Goal: Transaction & Acquisition: Obtain resource

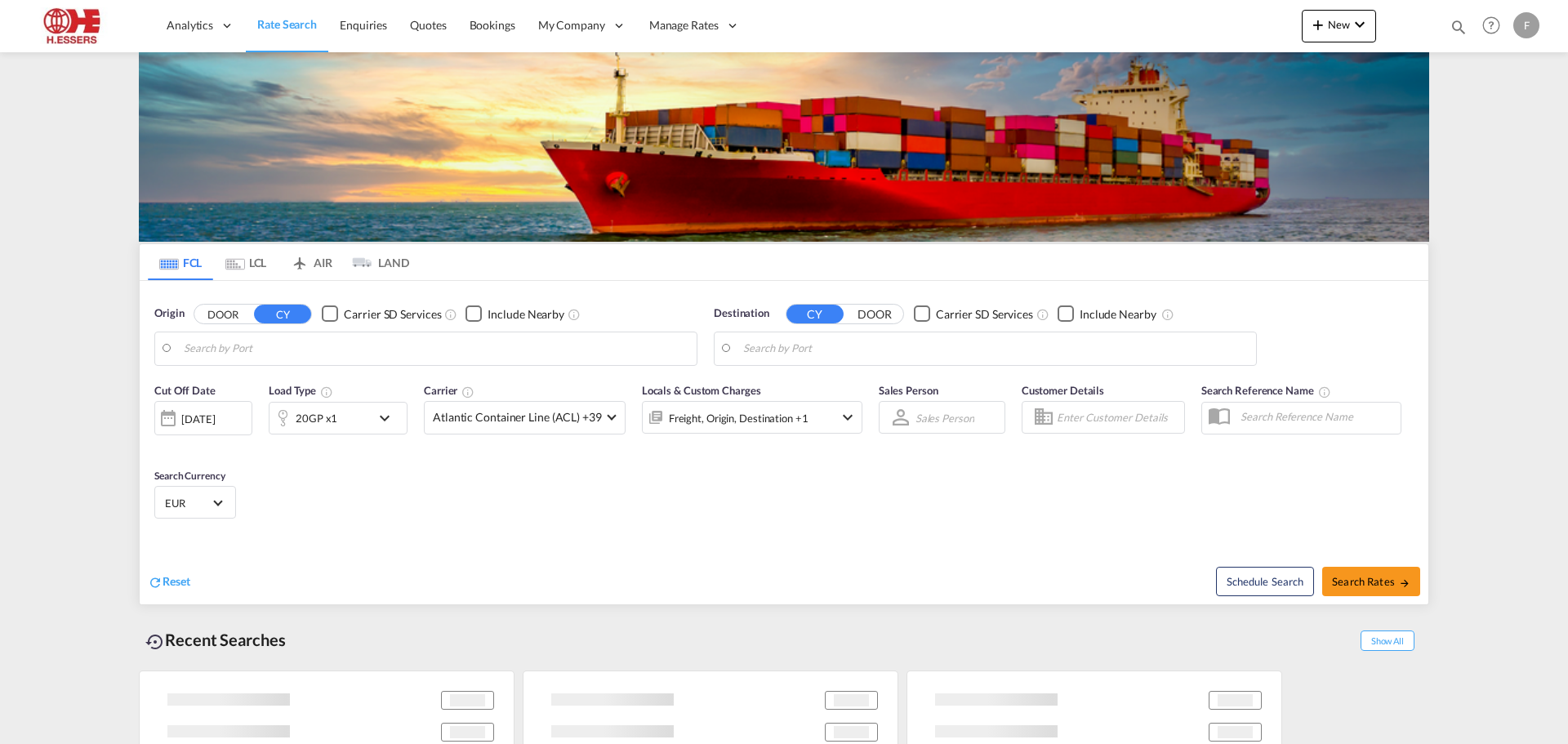
type input "[GEOGRAPHIC_DATA], BEANR"
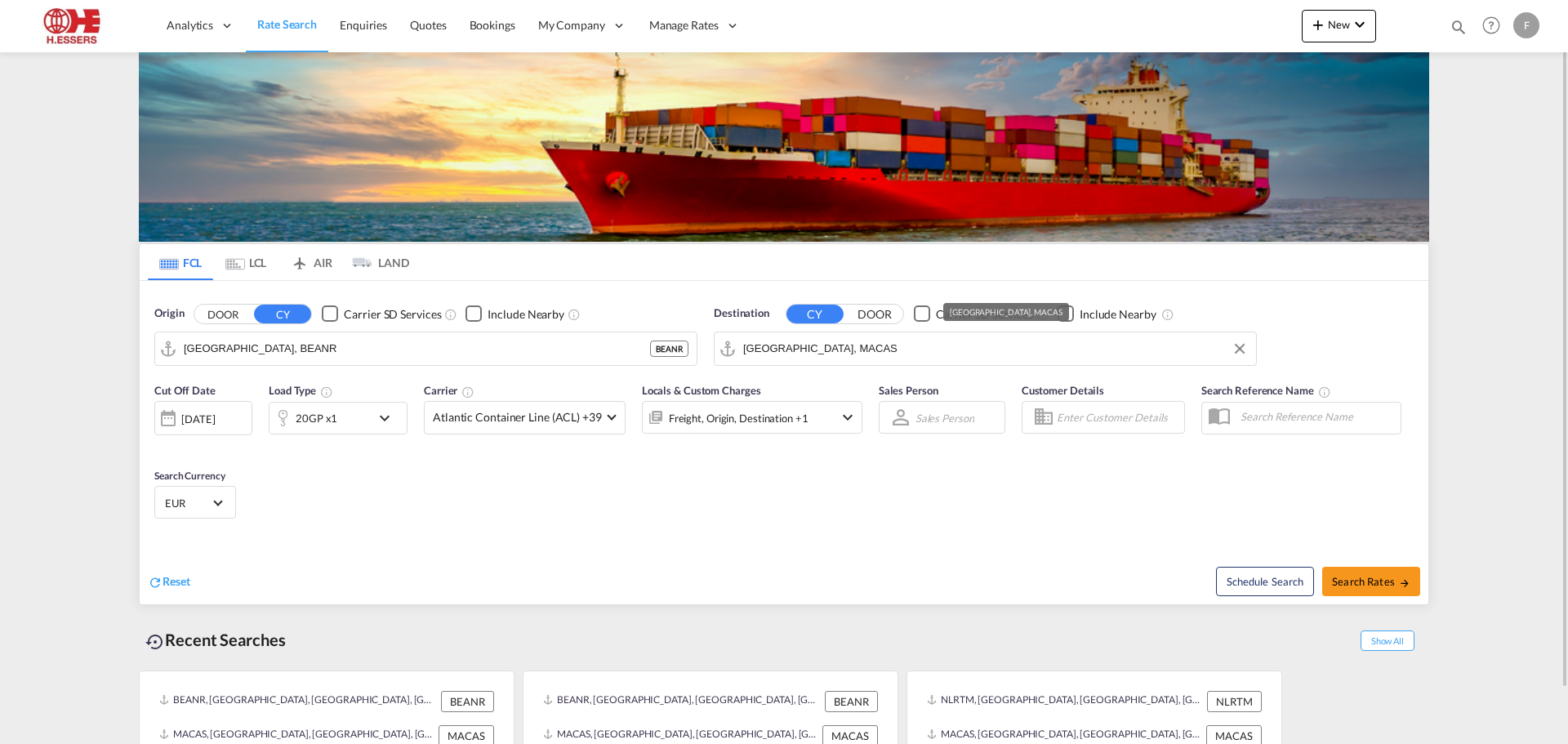
click at [853, 347] on input "[GEOGRAPHIC_DATA], MACAS" at bounding box center [996, 348] width 505 height 24
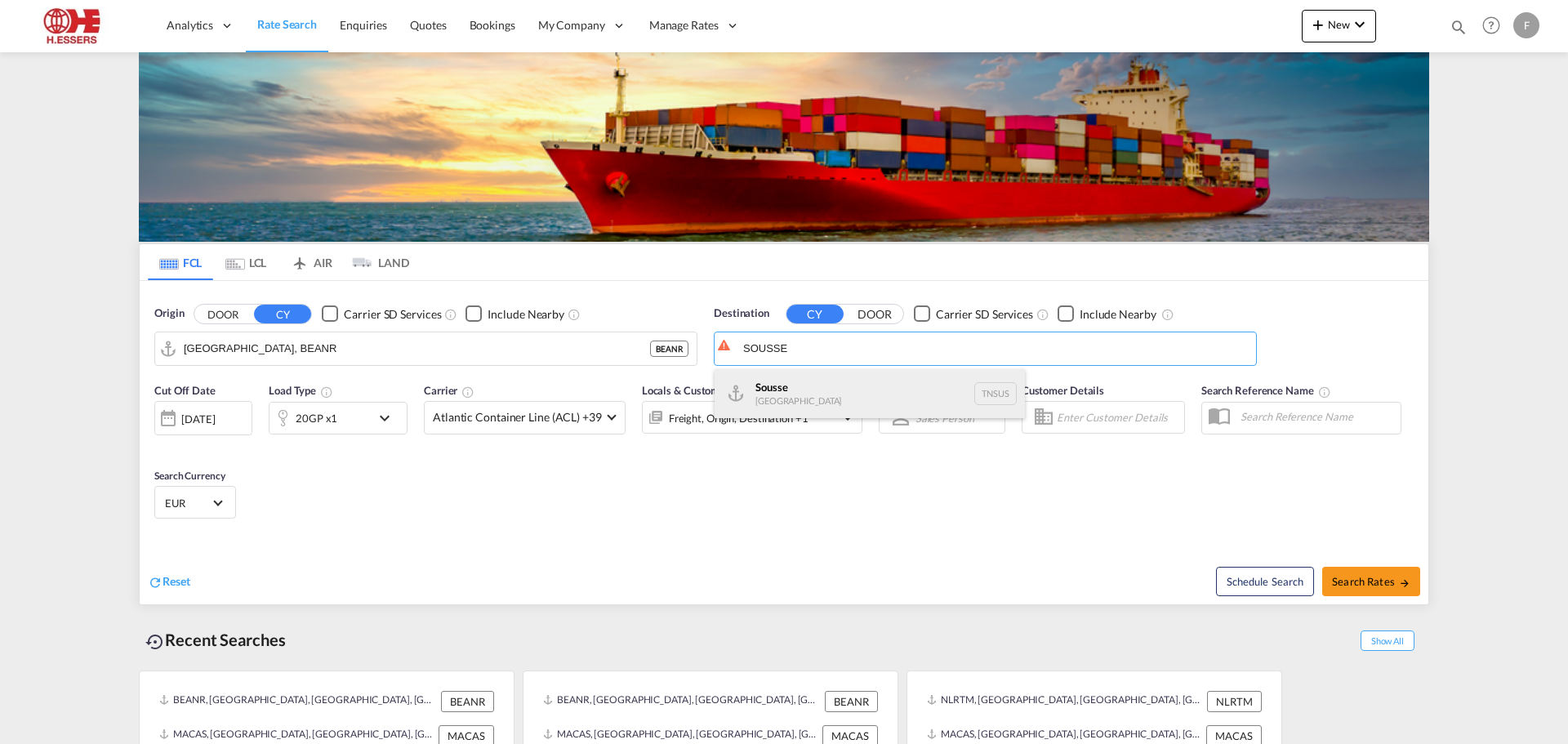
click at [784, 385] on div "Sousse [GEOGRAPHIC_DATA] TNSUS" at bounding box center [870, 393] width 310 height 49
type input "[GEOGRAPHIC_DATA], TNSUS"
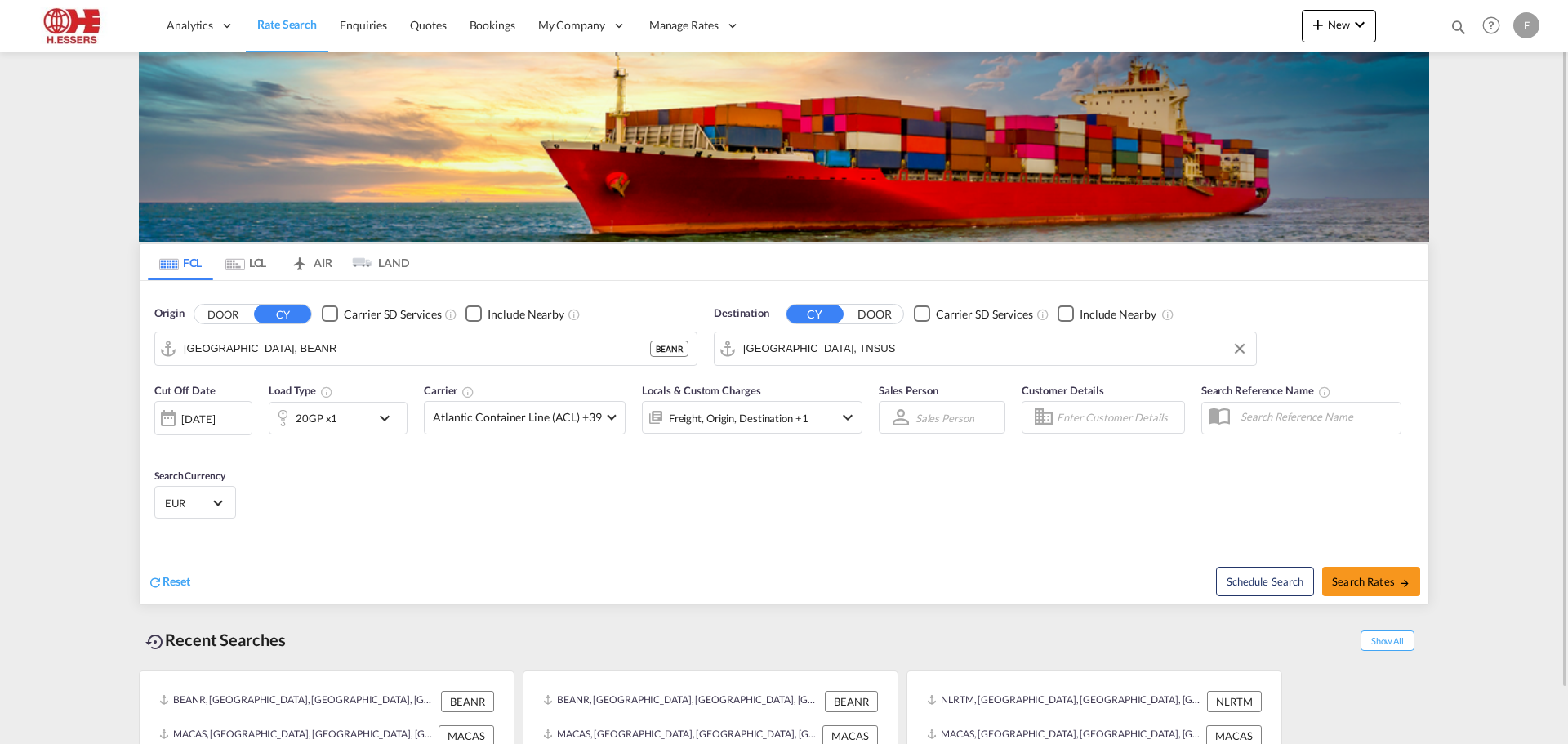
click at [354, 410] on div "20GP x1" at bounding box center [321, 418] width 102 height 33
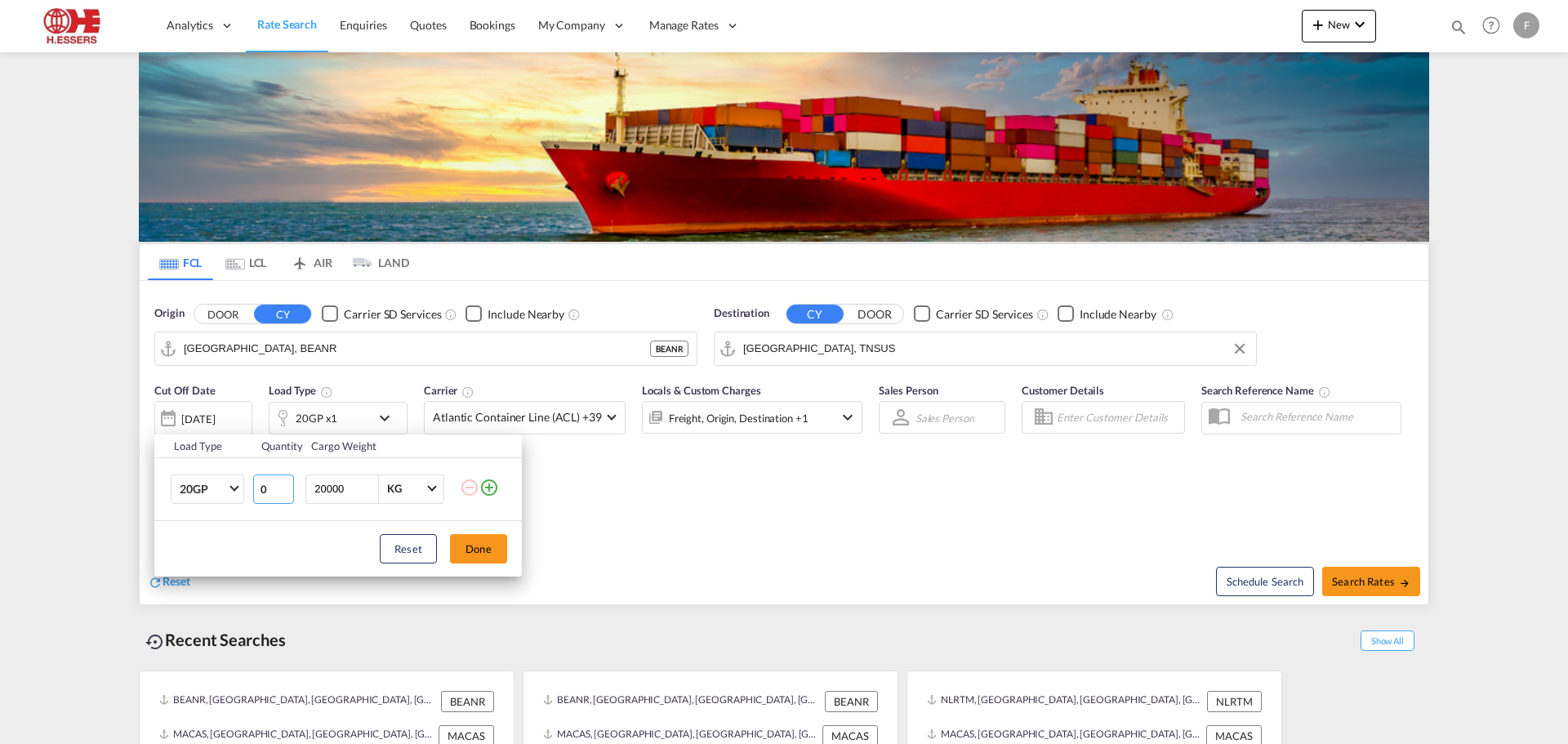
click at [284, 490] on input "0" at bounding box center [273, 490] width 41 height 29
click at [285, 483] on input "1" at bounding box center [273, 490] width 41 height 29
type input "2"
click at [285, 483] on input "2" at bounding box center [273, 490] width 41 height 29
drag, startPoint x: 325, startPoint y: 488, endPoint x: 316, endPoint y: 485, distance: 9.5
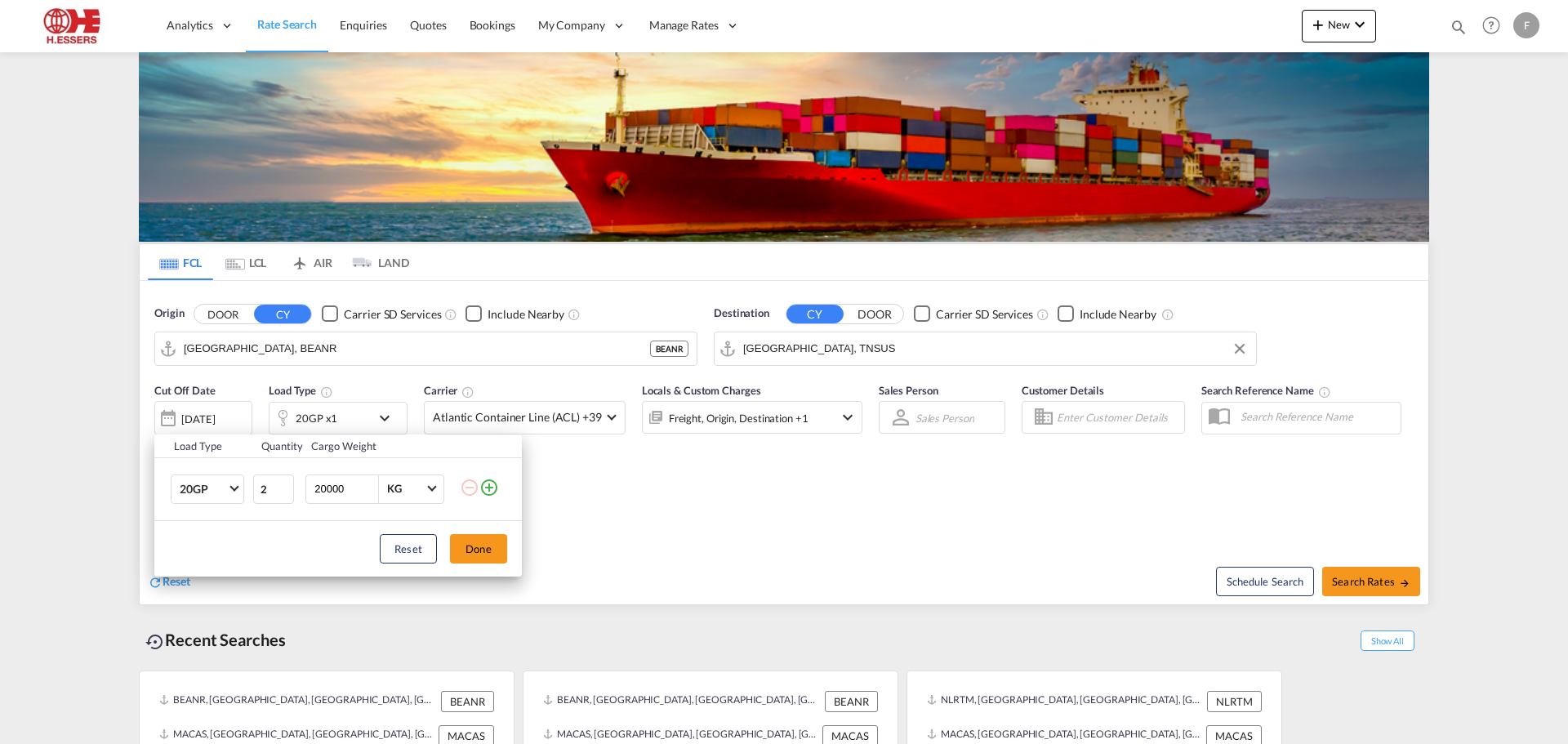
click at [316, 485] on input "20000" at bounding box center [346, 490] width 66 height 28
drag, startPoint x: 347, startPoint y: 487, endPoint x: 310, endPoint y: 489, distance: 37.1
click at [310, 489] on div "19000 KG KG" at bounding box center [374, 490] width 139 height 29
type input "38000"
click at [478, 545] on button "Done" at bounding box center [478, 549] width 57 height 29
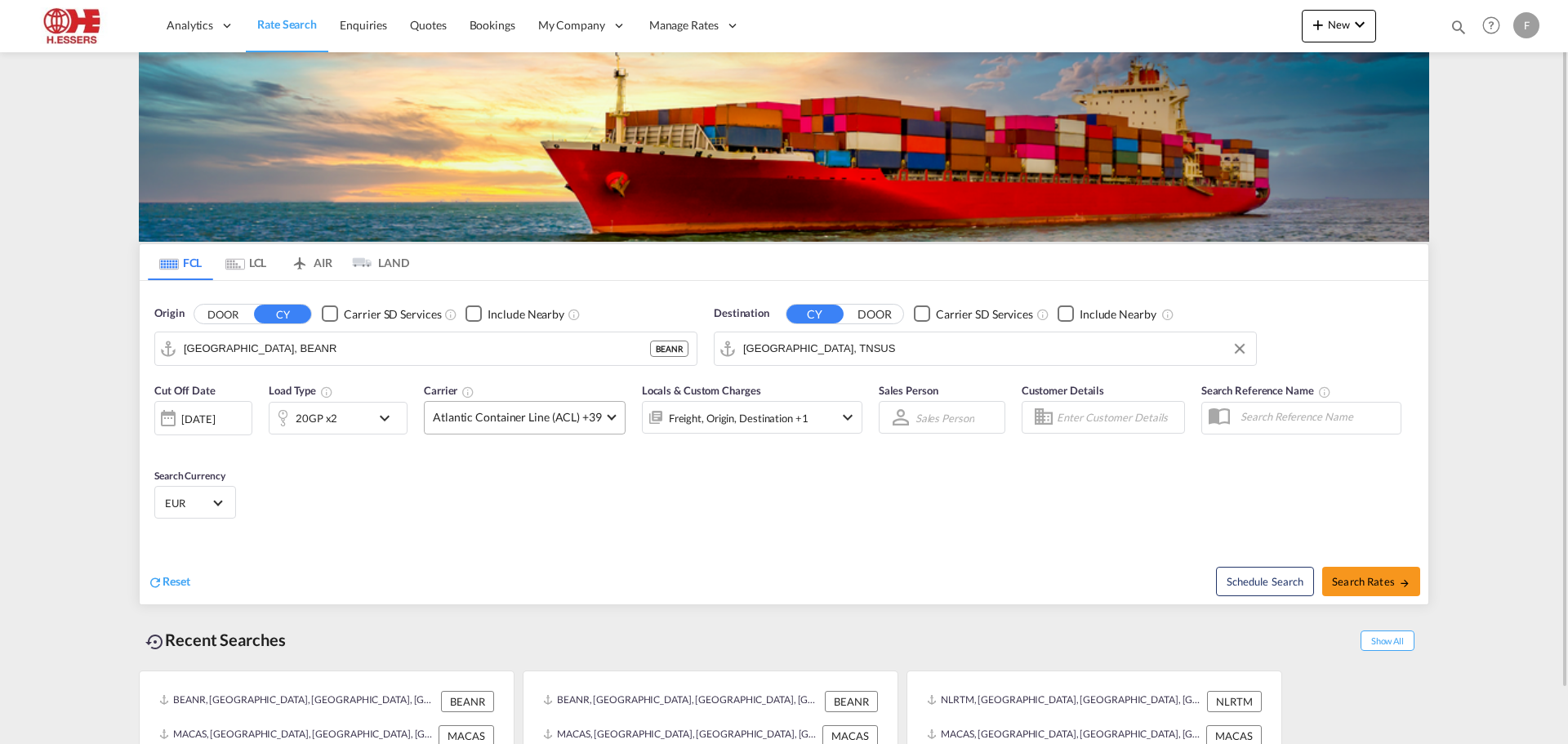
click at [585, 420] on span "Atlantic Container Line (ACL) +39" at bounding box center [517, 417] width 169 height 16
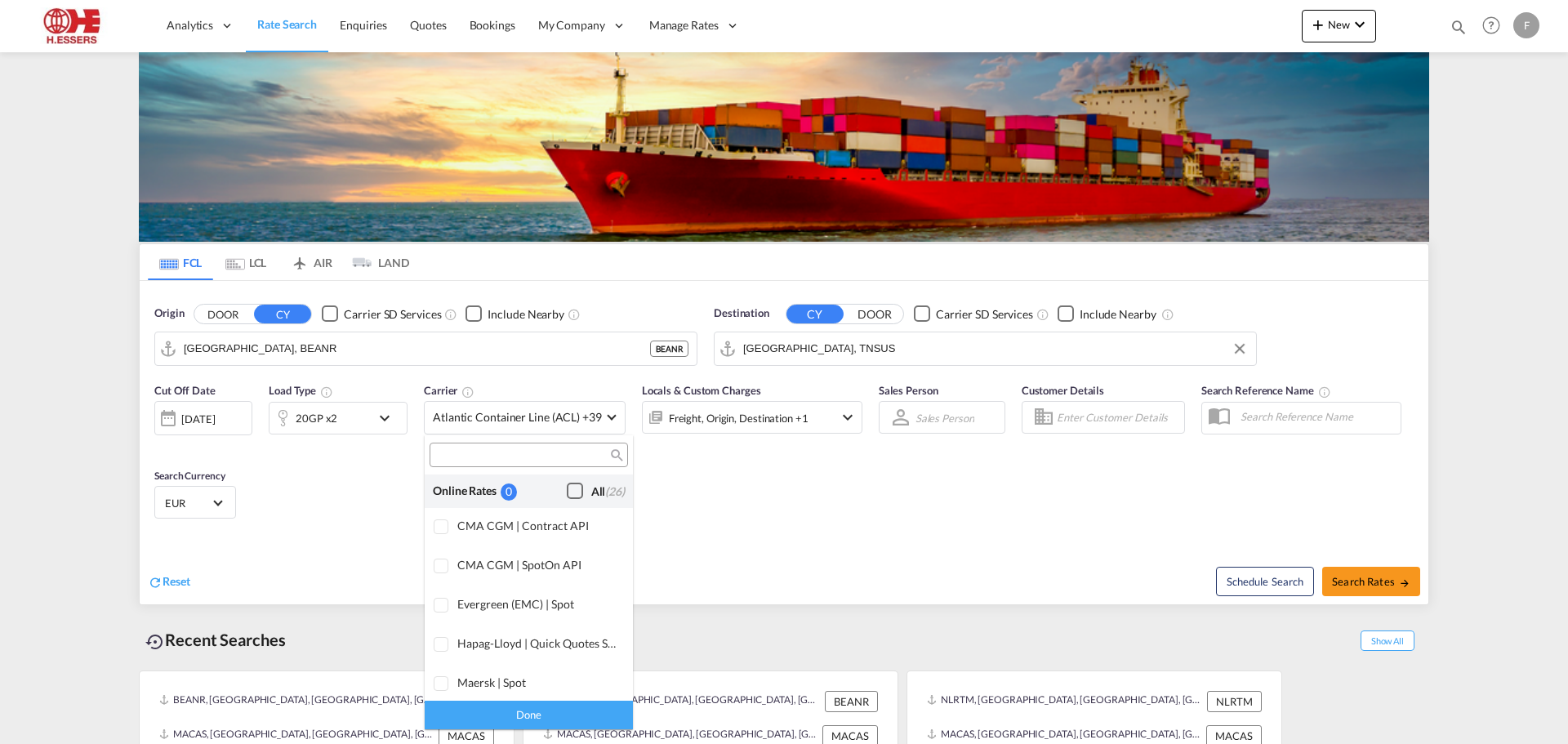
click at [570, 491] on div "Checkbox No Ink" at bounding box center [575, 491] width 16 height 16
click at [548, 710] on div "Done" at bounding box center [529, 715] width 209 height 28
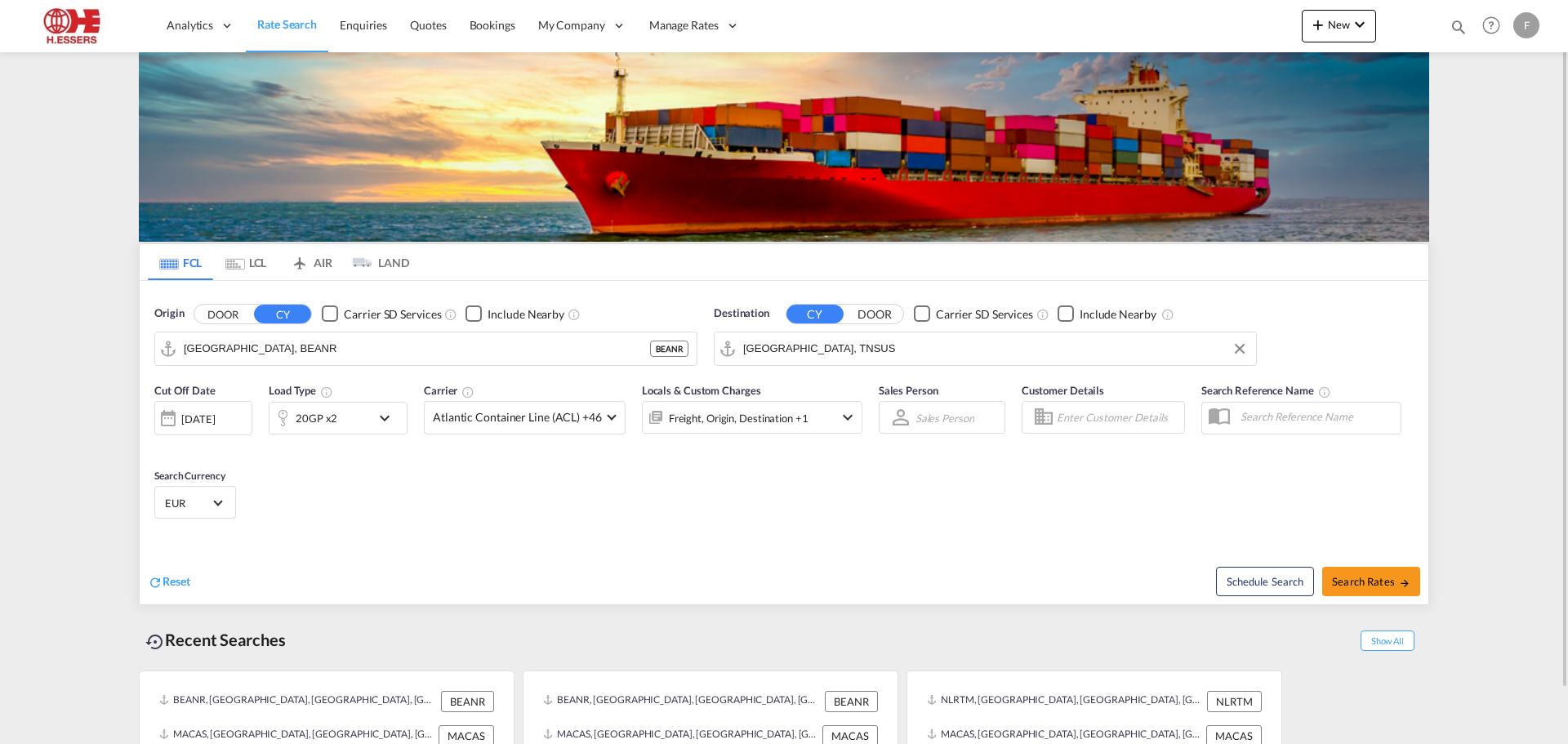
click at [1063, 408] on input "Enter Customer Details" at bounding box center [1118, 417] width 122 height 24
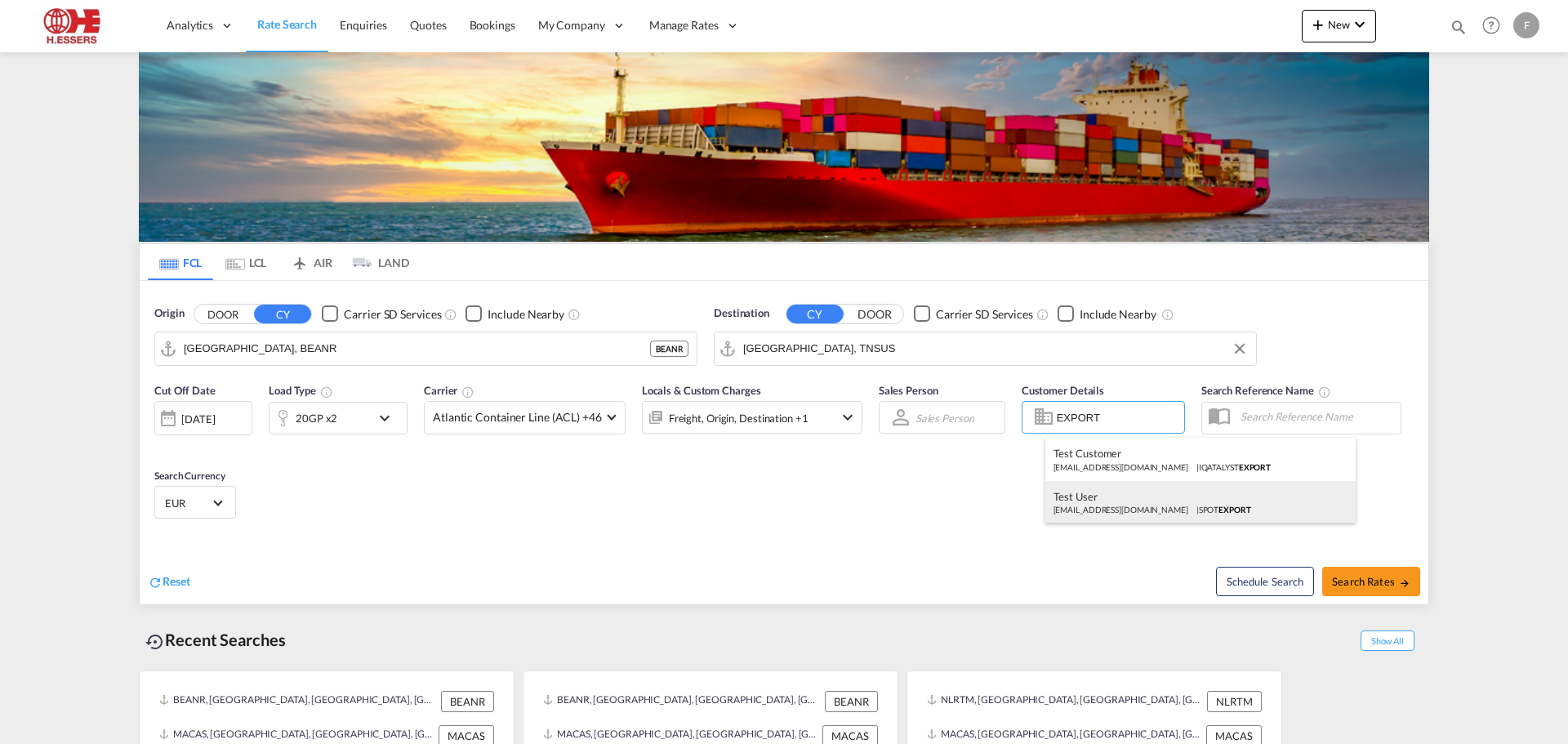
click at [1088, 498] on div "Test User [EMAIL_ADDRESS][DOMAIN_NAME] | SPOT EXPORT" at bounding box center [1201, 502] width 310 height 42
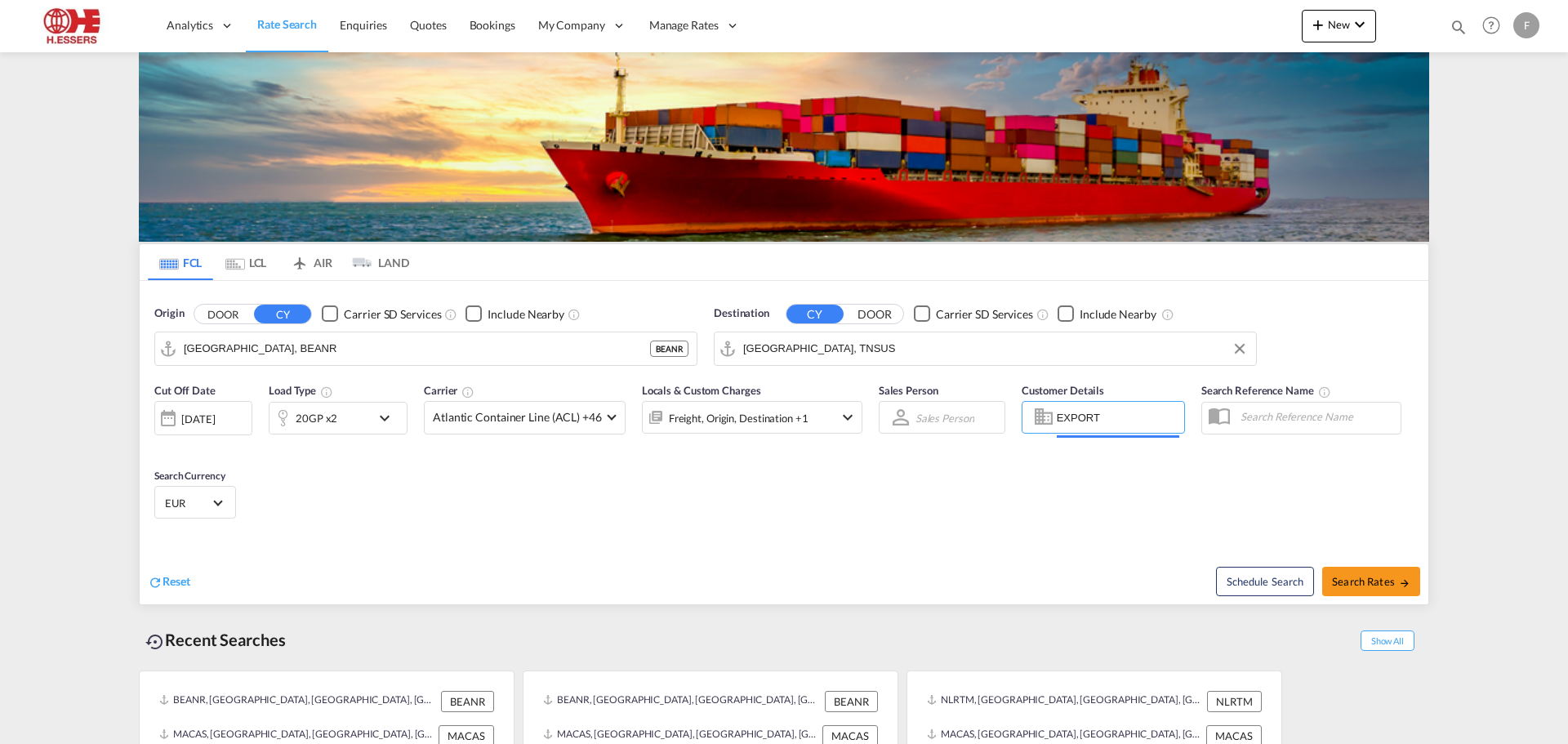
type input "SPOT EXPORT, Test User, [EMAIL_ADDRESS][DOMAIN_NAME]"
click at [1356, 583] on span "Search Rates" at bounding box center [1371, 581] width 78 height 13
type input "BEANR to TNSUS / [DATE]"
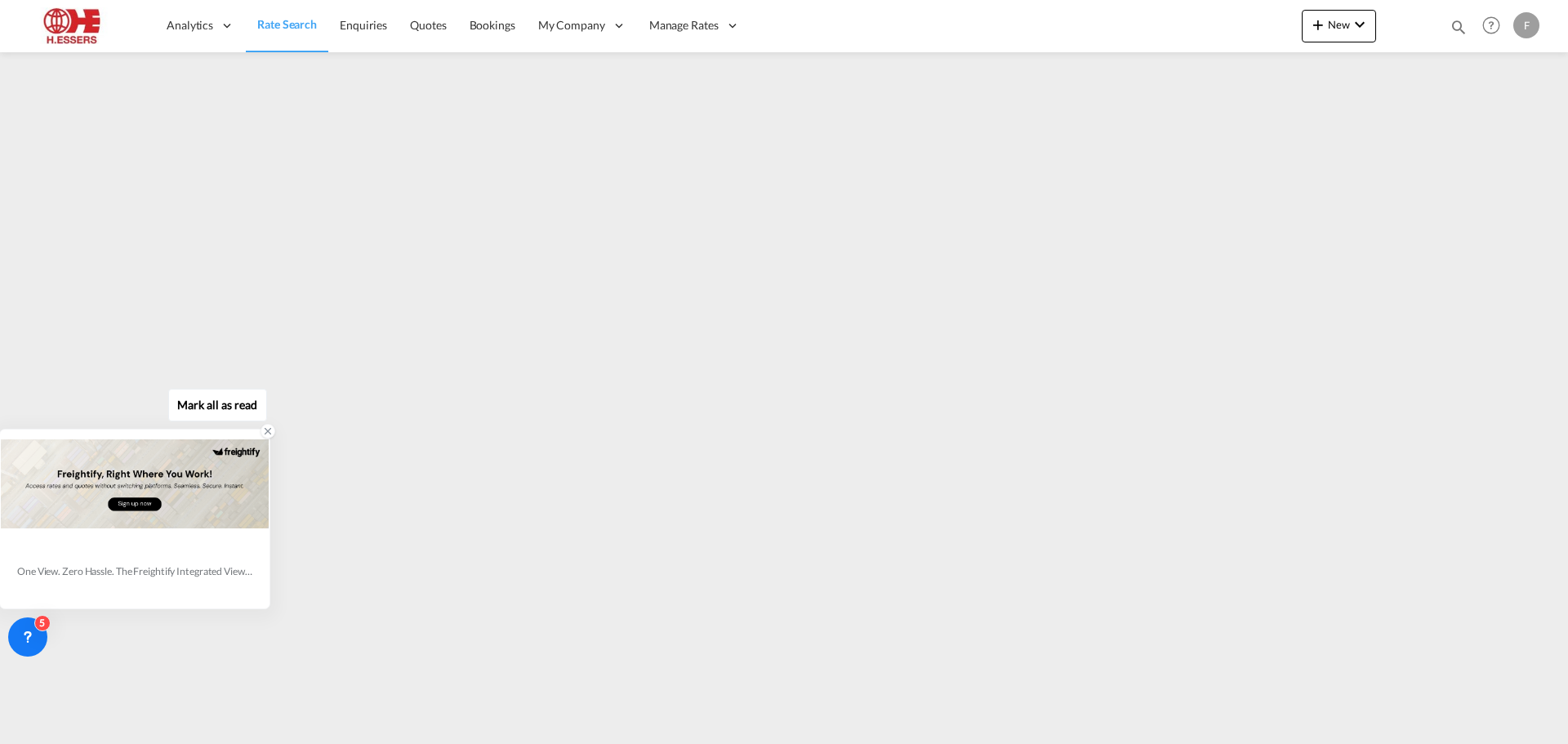
click at [264, 434] on icon at bounding box center [267, 431] width 11 height 11
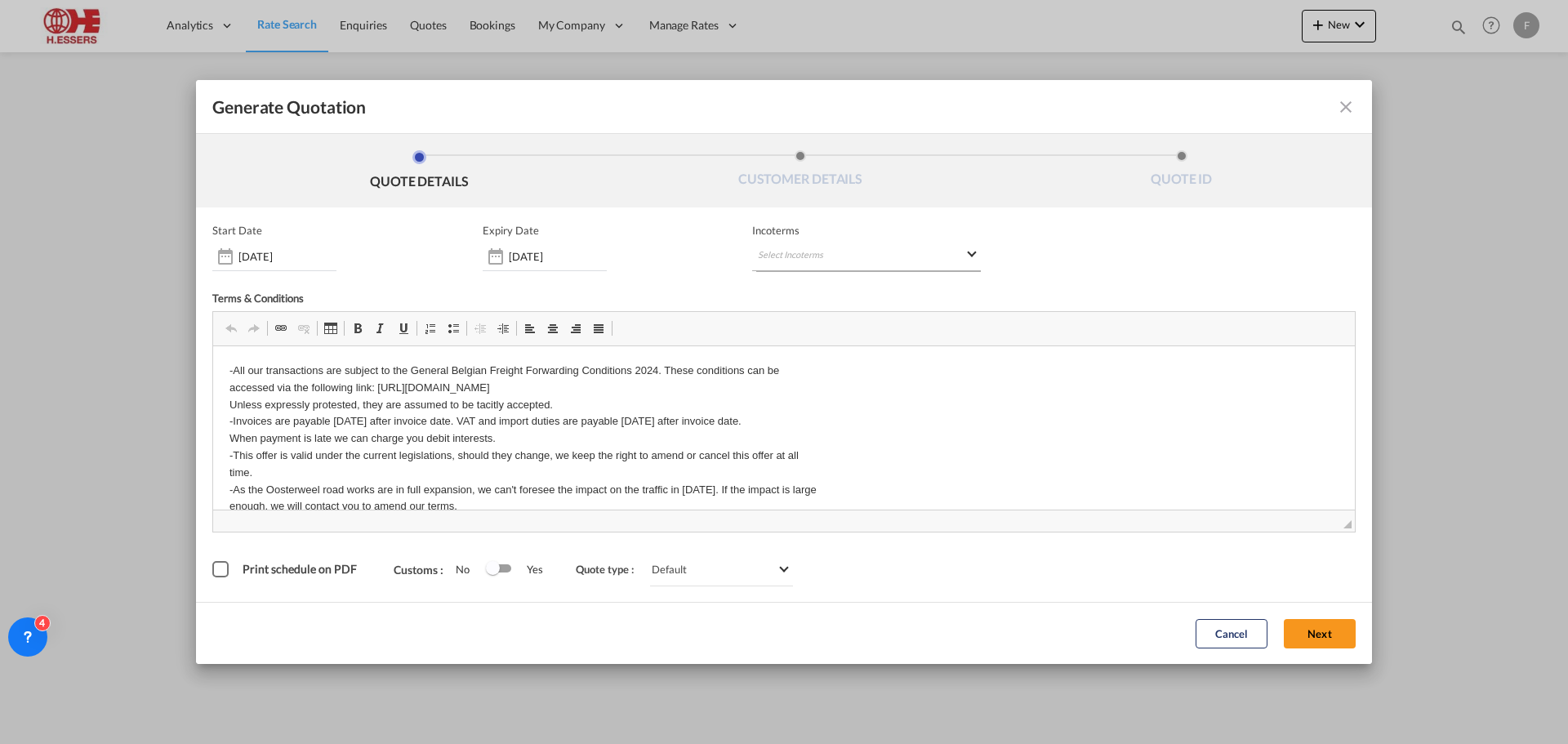
click at [860, 255] on md-select "Select Incoterms DPU - import Delivery at Place Unloaded EXW - import Ex Works …" at bounding box center [866, 256] width 228 height 29
click at [848, 268] on input "search" at bounding box center [871, 270] width 218 height 15
type input "CFR"
click at [821, 351] on div "Cost and Freight" at bounding box center [878, 351] width 225 height 10
click at [504, 569] on div "Switch 1" at bounding box center [499, 568] width 24 height 8
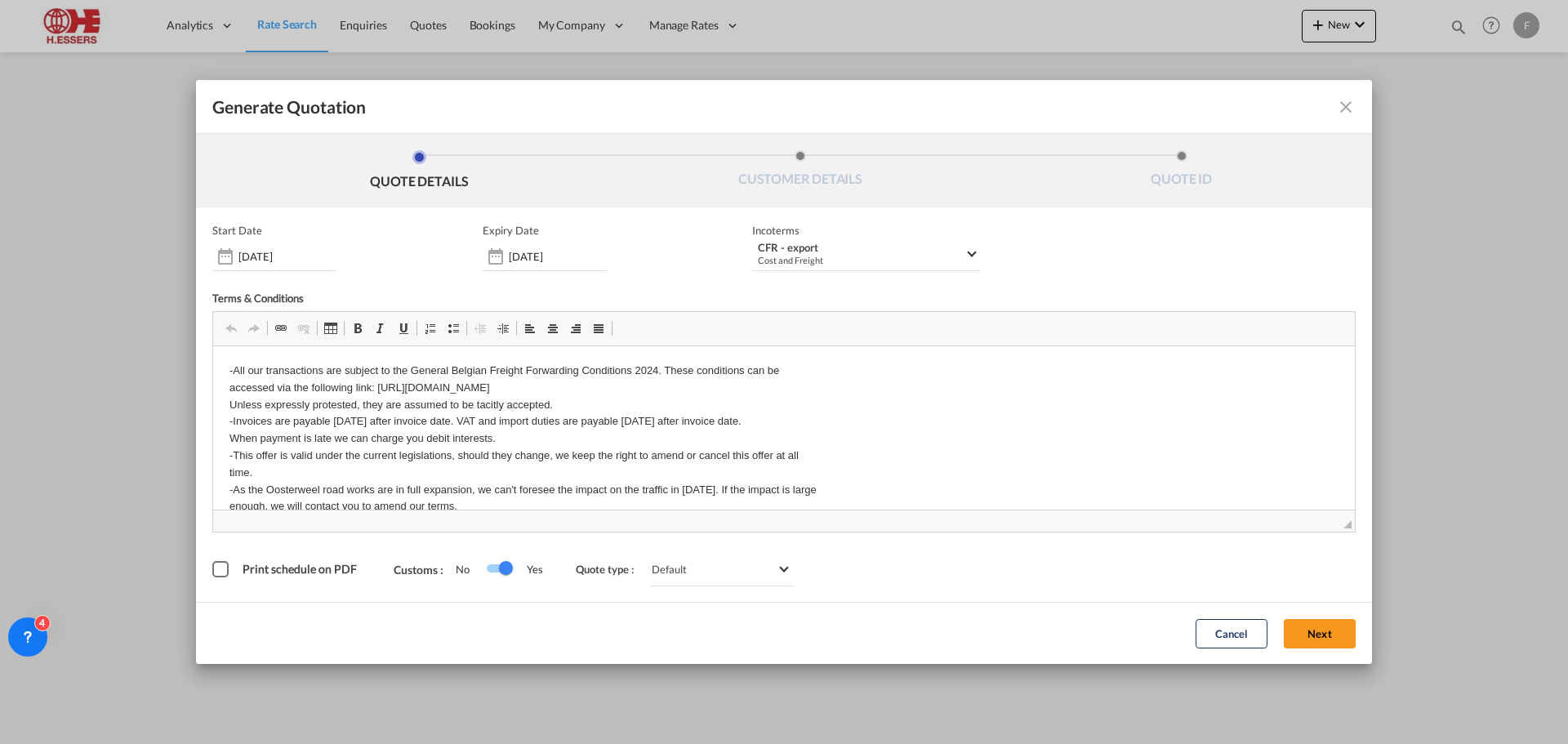
click at [222, 569] on div "Print schedule on PDF" at bounding box center [220, 569] width 16 height 16
click at [1311, 633] on button "Next" at bounding box center [1320, 634] width 72 height 29
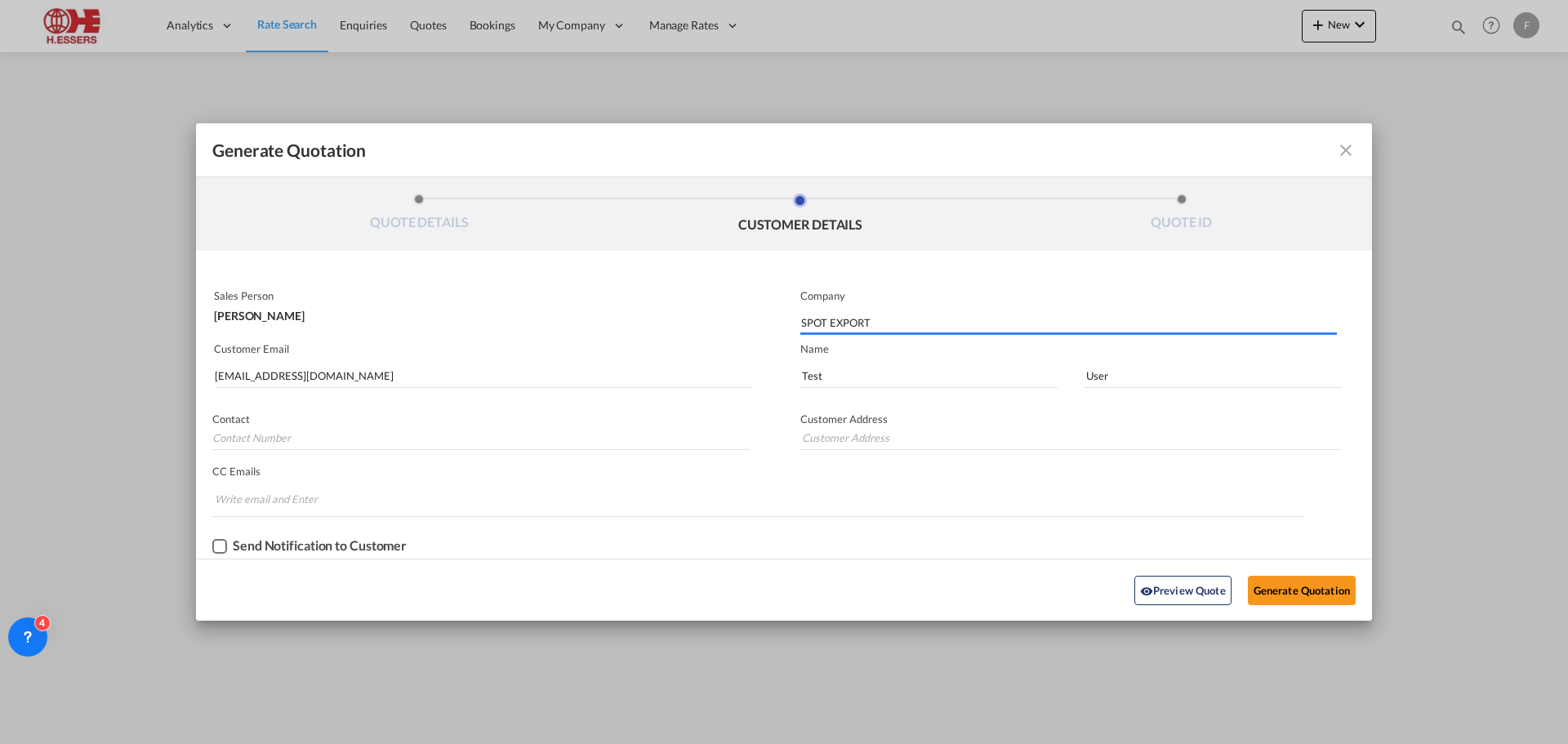
drag, startPoint x: 884, startPoint y: 321, endPoint x: 721, endPoint y: 337, distance: 163.8
click at [721, 337] on div "Sales Person [PERSON_NAME] Company SPOT EXPORT Customer Email [EMAIL_ADDRESS][D…" at bounding box center [784, 421] width 1177 height 275
type input "S"
type input "[PERSON_NAME]"
click at [318, 378] on input "[EMAIL_ADDRESS][DOMAIN_NAME]" at bounding box center [484, 376] width 538 height 24
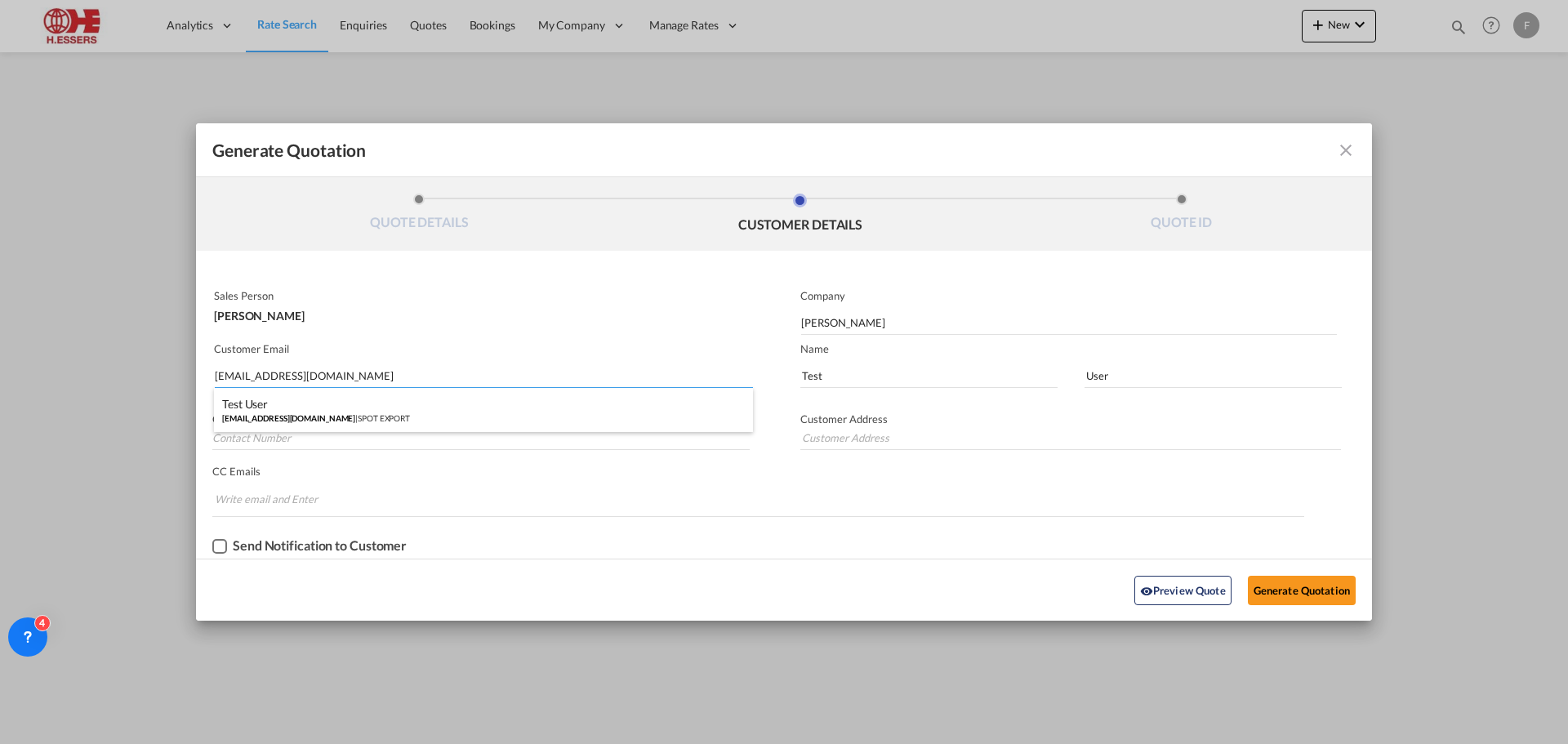
drag, startPoint x: 326, startPoint y: 371, endPoint x: 189, endPoint y: 368, distance: 137.0
click at [189, 368] on div "Generate Quotation QUOTE DETAILS CUSTOMER DETAILS QUOTE ID Start Date [DATE] Ex…" at bounding box center [784, 372] width 1568 height 744
click at [318, 382] on input "[EMAIL_ADDRESS][DOMAIN_NAME]" at bounding box center [484, 376] width 538 height 24
drag, startPoint x: 322, startPoint y: 381, endPoint x: 153, endPoint y: 378, distance: 169.0
click at [153, 378] on div "Generate Quotation QUOTE DETAILS CUSTOMER DETAILS QUOTE ID Start Date [DATE] Ex…" at bounding box center [784, 372] width 1568 height 744
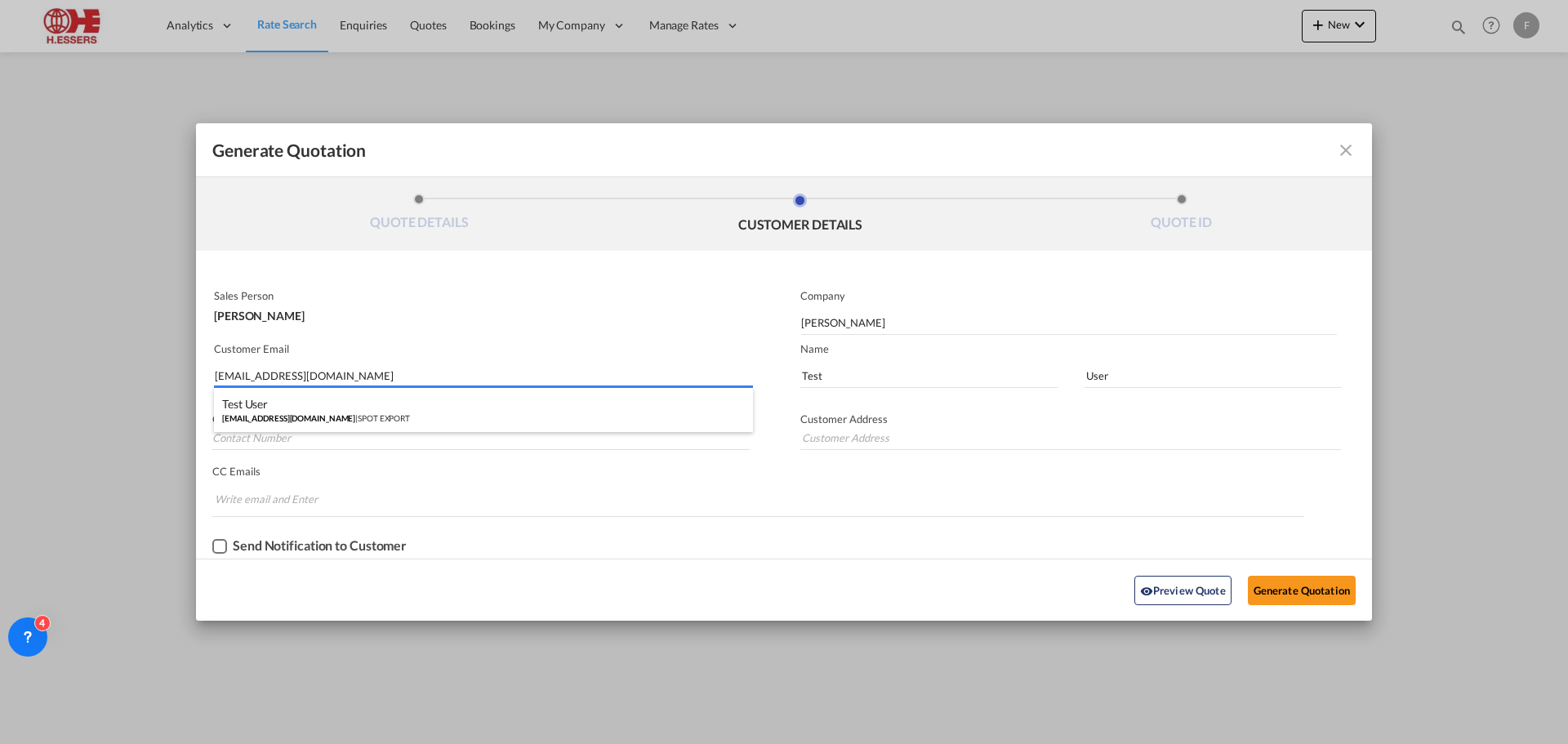
paste input "[PERSON_NAME]@[PERSON_NAME]"
type input "[PERSON_NAME][EMAIL_ADDRESS][PERSON_NAME][DOMAIN_NAME]"
click at [448, 360] on md-autocomplete-wrap "[PERSON_NAME][EMAIL_ADDRESS][PERSON_NAME][DOMAIN_NAME]" at bounding box center [483, 372] width 539 height 33
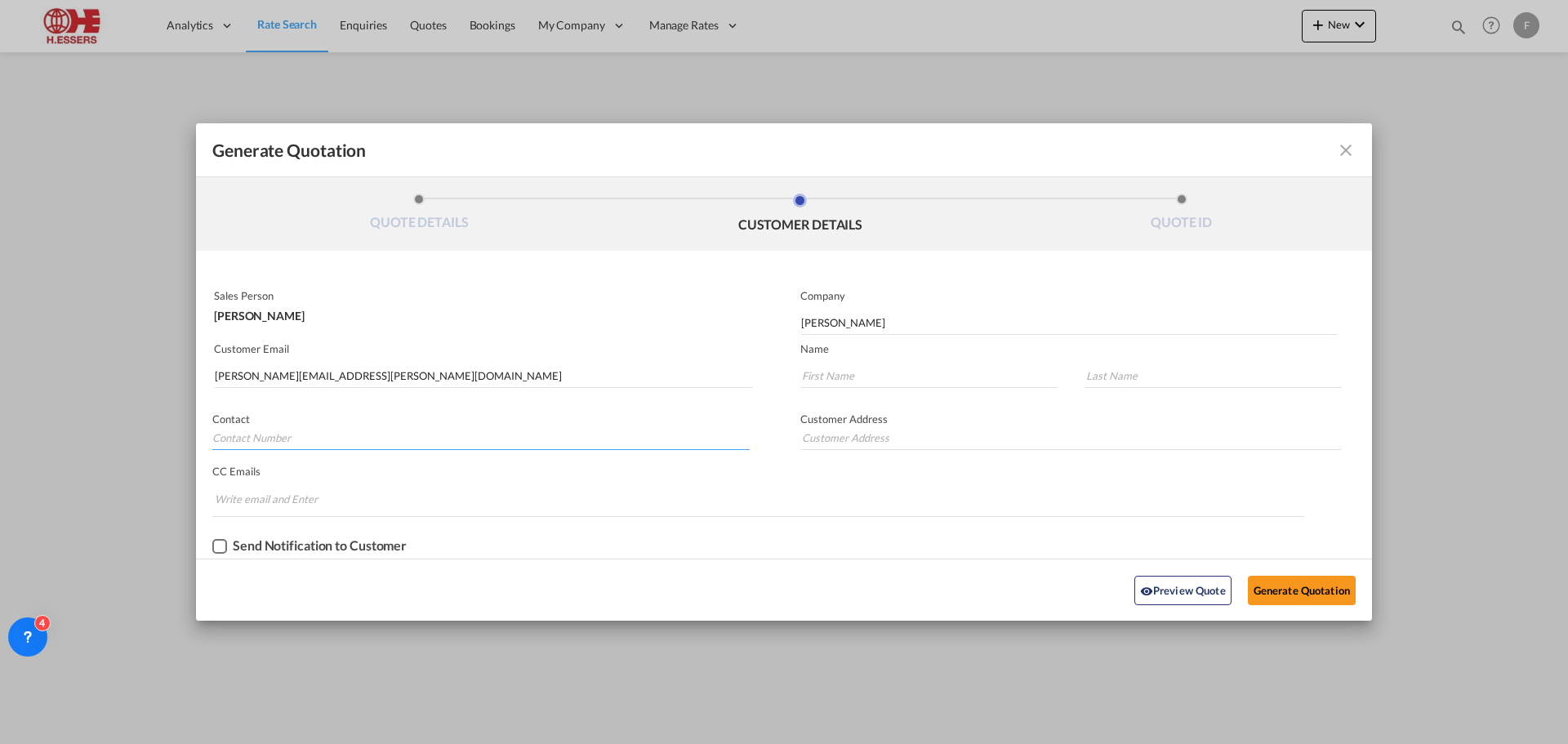
click at [319, 438] on input "Generate QuotationQUOTE ..." at bounding box center [481, 438] width 538 height 24
click at [264, 440] on input "Generate QuotationQUOTE ..." at bounding box center [481, 438] width 538 height 24
type input "3"
type input "[PHONE_NUMBER]"
click at [854, 323] on input "[PERSON_NAME]" at bounding box center [1070, 322] width 536 height 24
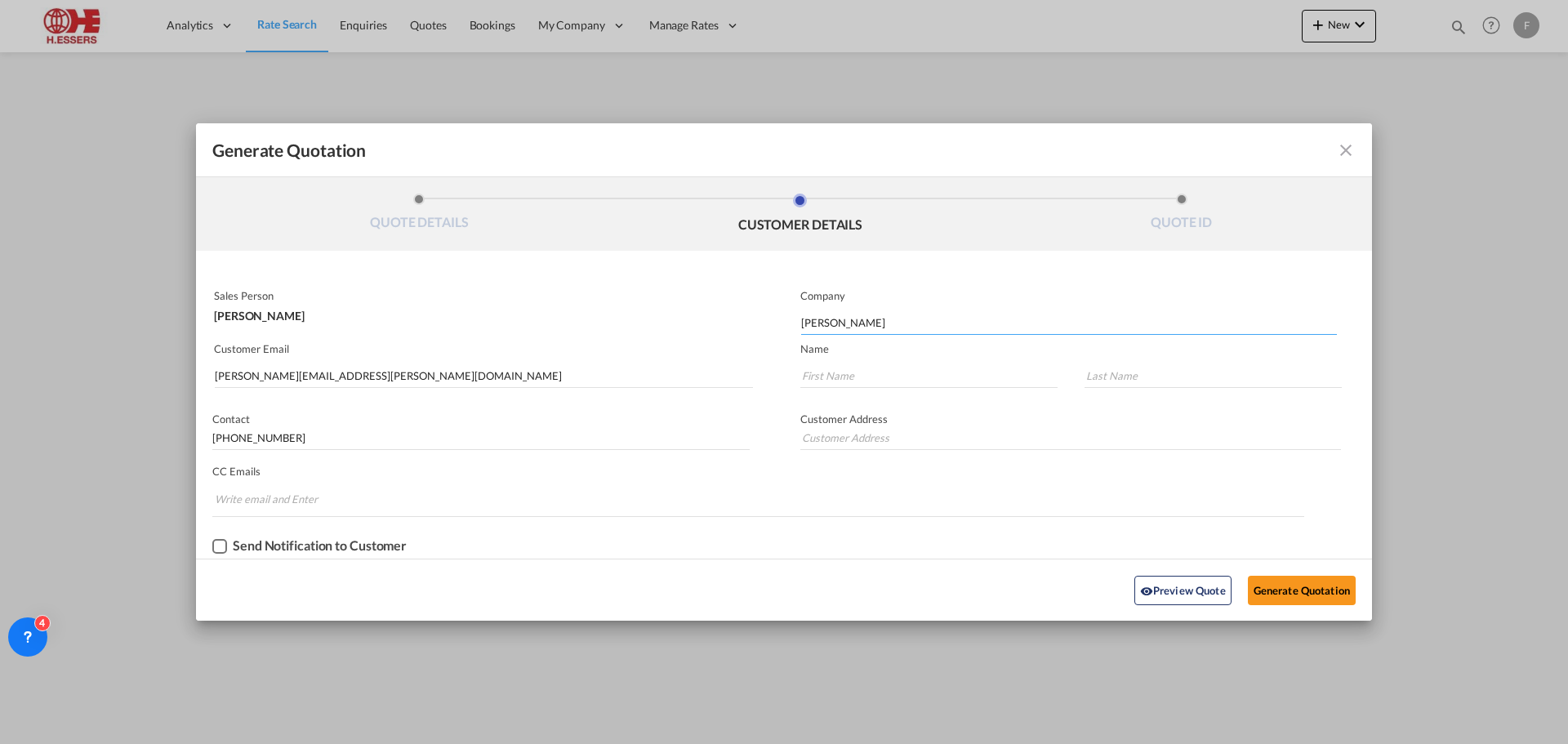
click at [946, 324] on input "[PERSON_NAME]" at bounding box center [1070, 322] width 536 height 24
type input "[PERSON_NAME] Tank Containers"
click at [883, 369] on input "Generate QuotationQUOTE ..." at bounding box center [929, 376] width 257 height 24
type input "[PERSON_NAME]"
type input "Piga"
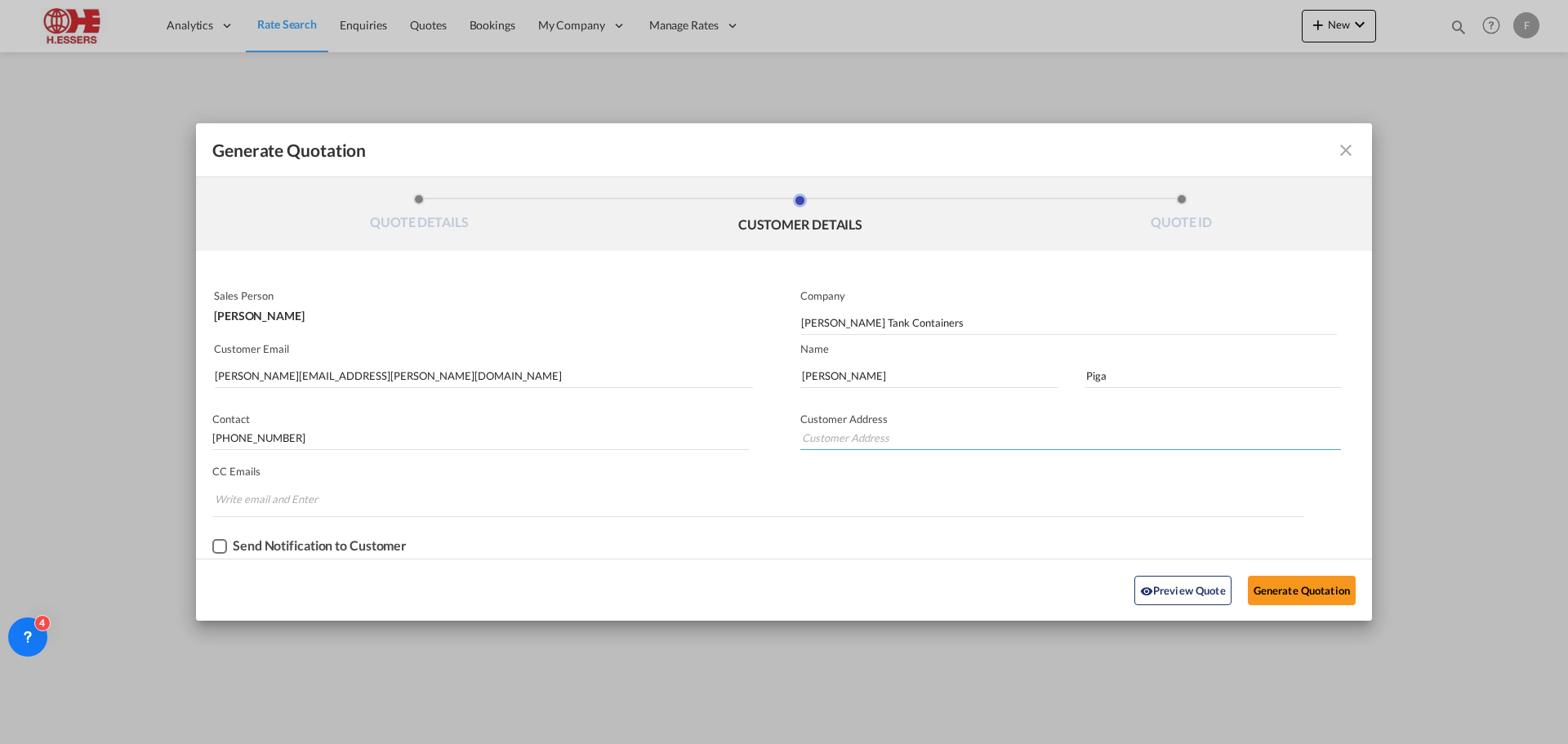
click at [882, 440] on input "Generate QuotationQUOTE ..." at bounding box center [1071, 438] width 540 height 24
paste input "[PERSON_NAME][GEOGRAPHIC_DATA], 2 int 5"
click at [940, 442] on input "[PERSON_NAME][STREET_ADDRESS]," at bounding box center [1071, 438] width 540 height 24
paste input "Savona 17100"
drag, startPoint x: 965, startPoint y: 437, endPoint x: 955, endPoint y: 436, distance: 10.0
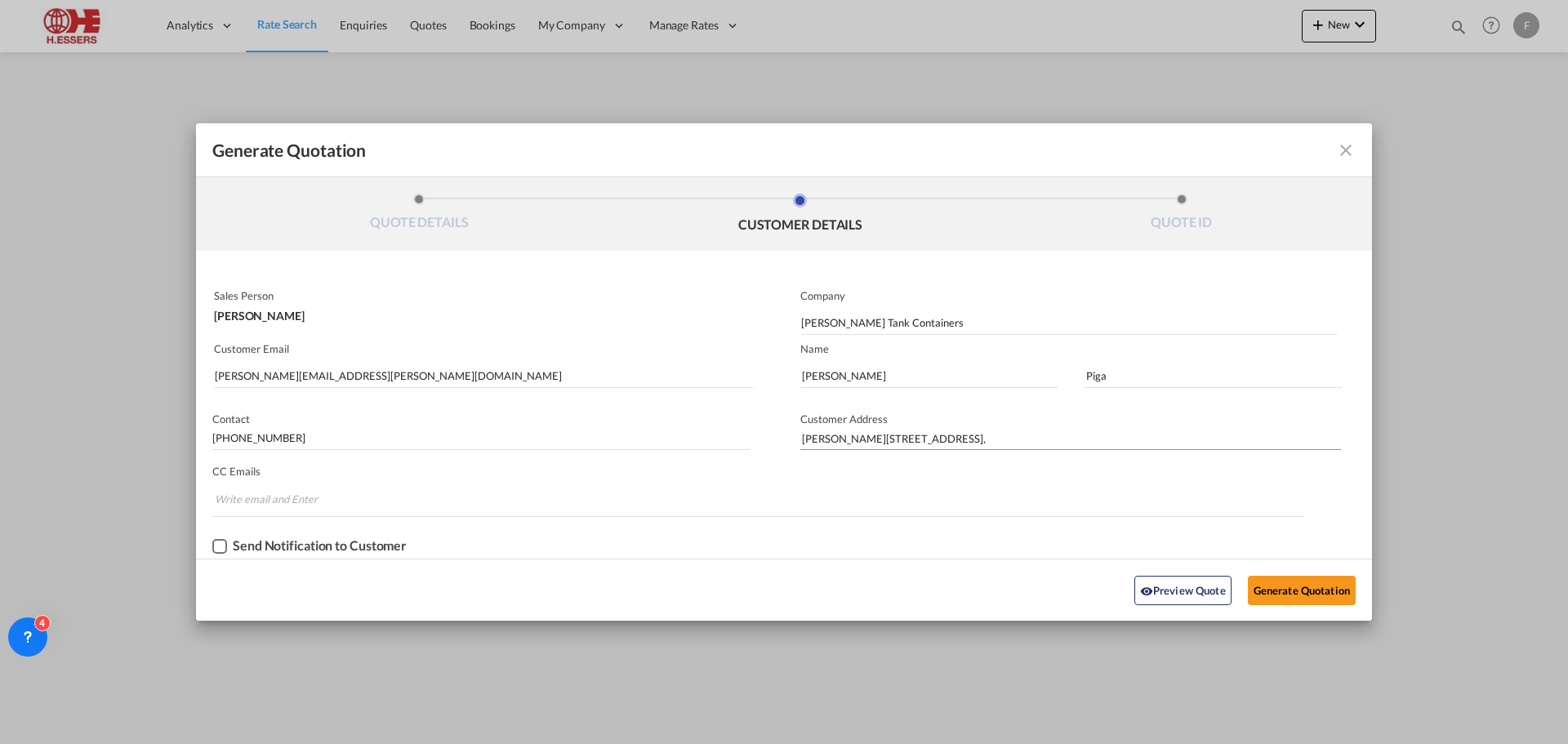
click at [955, 436] on input "[PERSON_NAME][STREET_ADDRESS]," at bounding box center [1071, 438] width 540 height 24
click at [1032, 441] on input "[PERSON_NAME][STREET_ADDRESS]," at bounding box center [1071, 438] width 540 height 24
paste input "[GEOGRAPHIC_DATA]"
type input "[PERSON_NAME][STREET_ADDRESS]"
click at [803, 322] on input "[PERSON_NAME] Tank Containers" at bounding box center [1070, 322] width 536 height 24
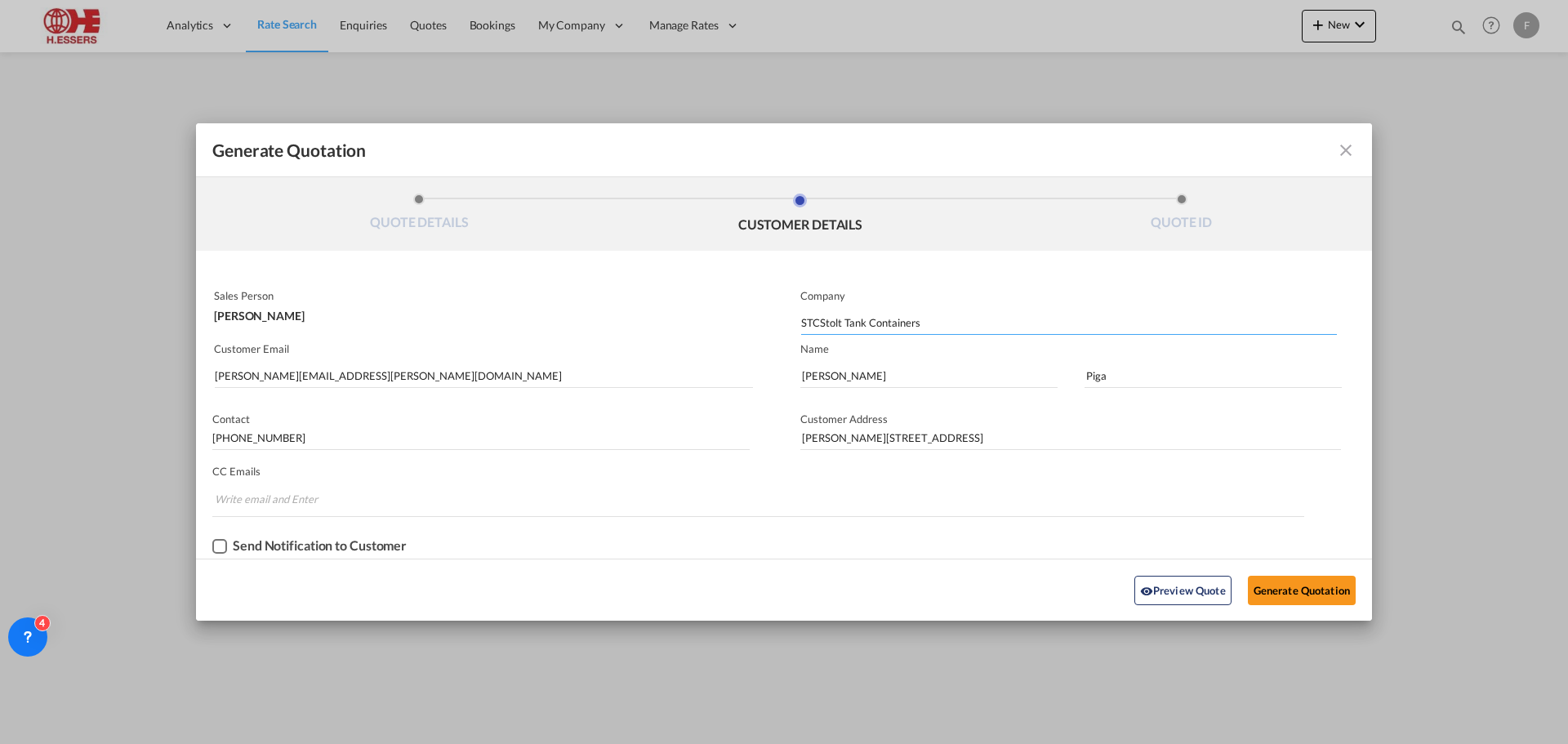
type input "STC [PERSON_NAME] Tank Containers"
click at [884, 436] on input "Generate QuotationQUOTE ..." at bounding box center [1071, 438] width 540 height 24
type input "p"
click at [898, 441] on input "Generate QuotationQUOTE ..." at bounding box center [1071, 438] width 540 height 24
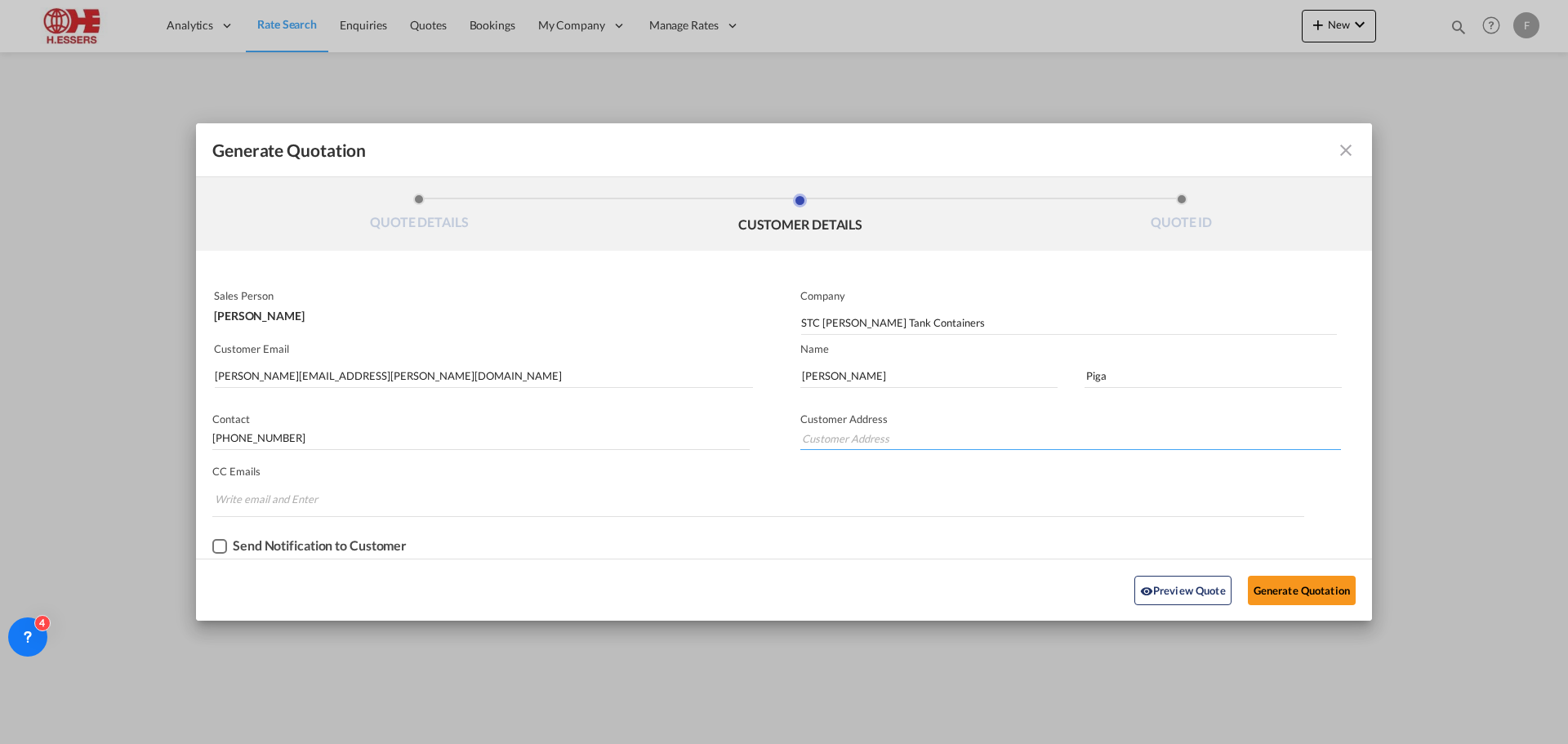
paste input "[PERSON_NAME][GEOGRAPHIC_DATA], 2 int 5"
click at [939, 443] on input "[PERSON_NAME][STREET_ADDRESS]," at bounding box center [1071, 438] width 540 height 24
type input "[PERSON_NAME][STREET_ADDRESS]"
click at [1303, 586] on button "Generate Quotation" at bounding box center [1302, 591] width 108 height 29
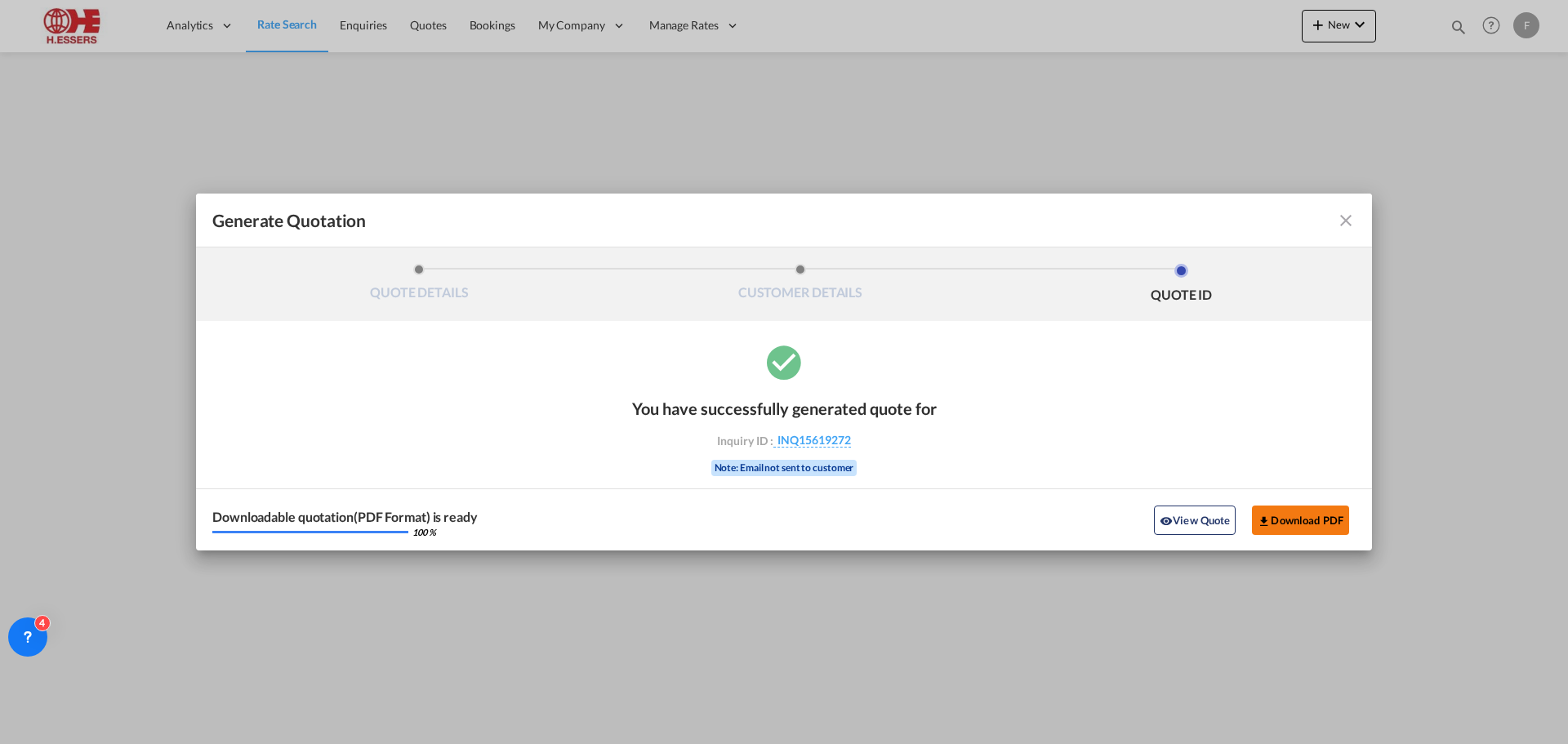
click at [1291, 522] on button "Download PDF" at bounding box center [1301, 521] width 97 height 29
